Goal: Task Accomplishment & Management: Manage account settings

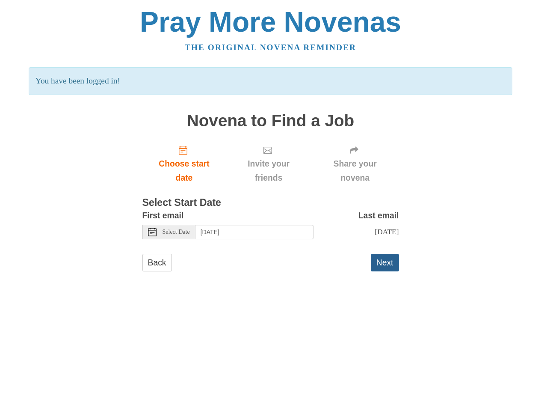
click at [387, 262] on button "Next" at bounding box center [385, 263] width 28 height 18
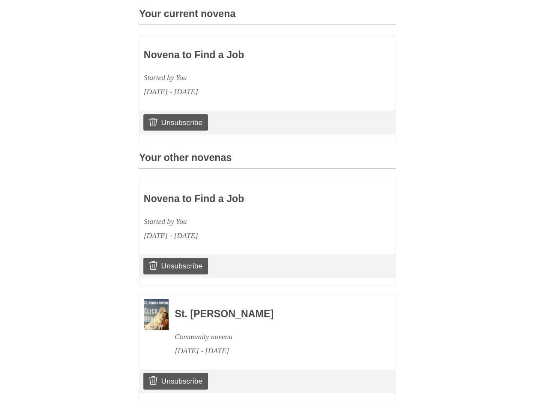
scroll to position [257, 0]
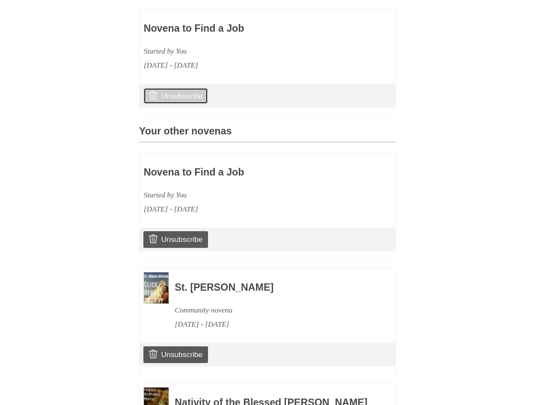
click at [187, 104] on link "Unsubscribe" at bounding box center [175, 96] width 65 height 16
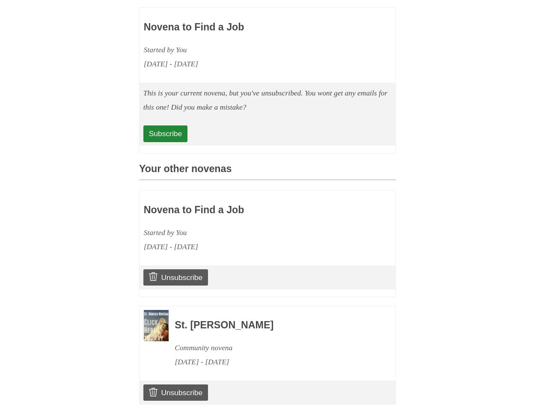
scroll to position [428, 0]
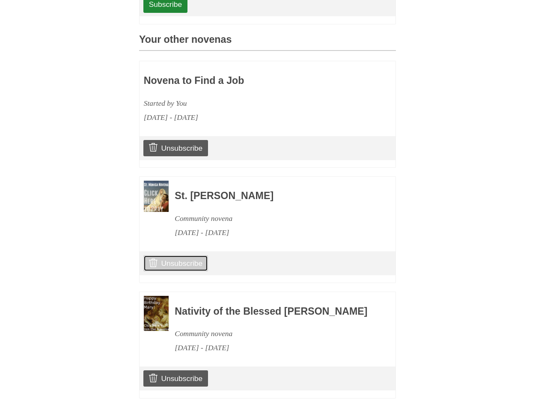
click at [189, 271] on link "Unsubscribe" at bounding box center [175, 263] width 65 height 16
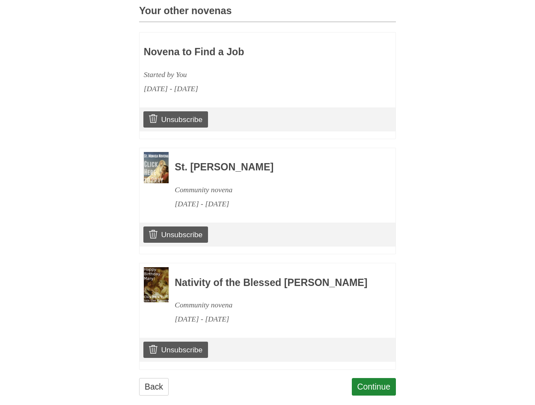
scroll to position [497, 0]
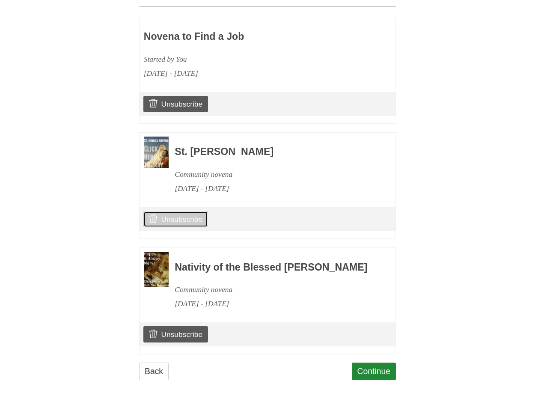
click at [201, 211] on link "Unsubscribe" at bounding box center [175, 219] width 65 height 16
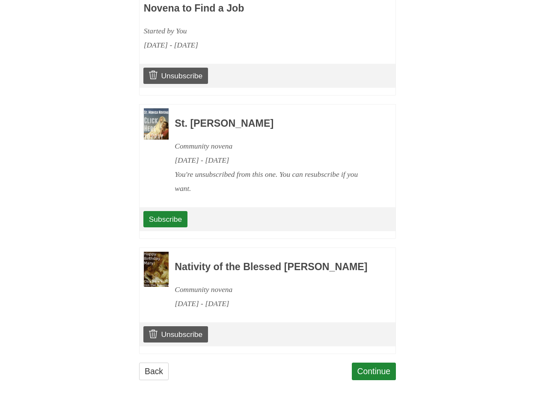
scroll to position [525, 0]
click at [179, 333] on link "Unsubscribe" at bounding box center [175, 334] width 65 height 16
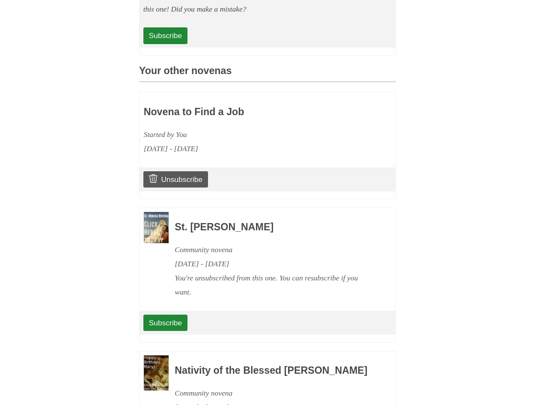
scroll to position [525, 0]
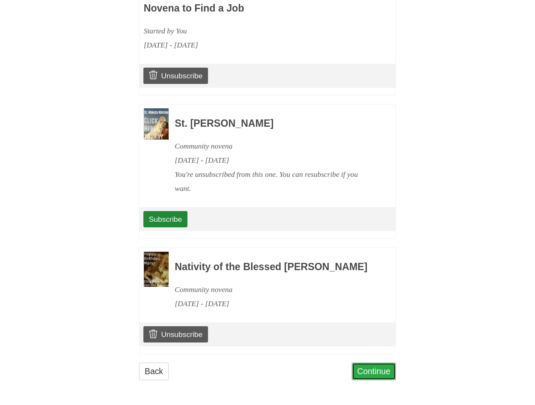
click at [390, 373] on link "Continue" at bounding box center [374, 371] width 44 height 18
